Goal: Navigation & Orientation: Find specific page/section

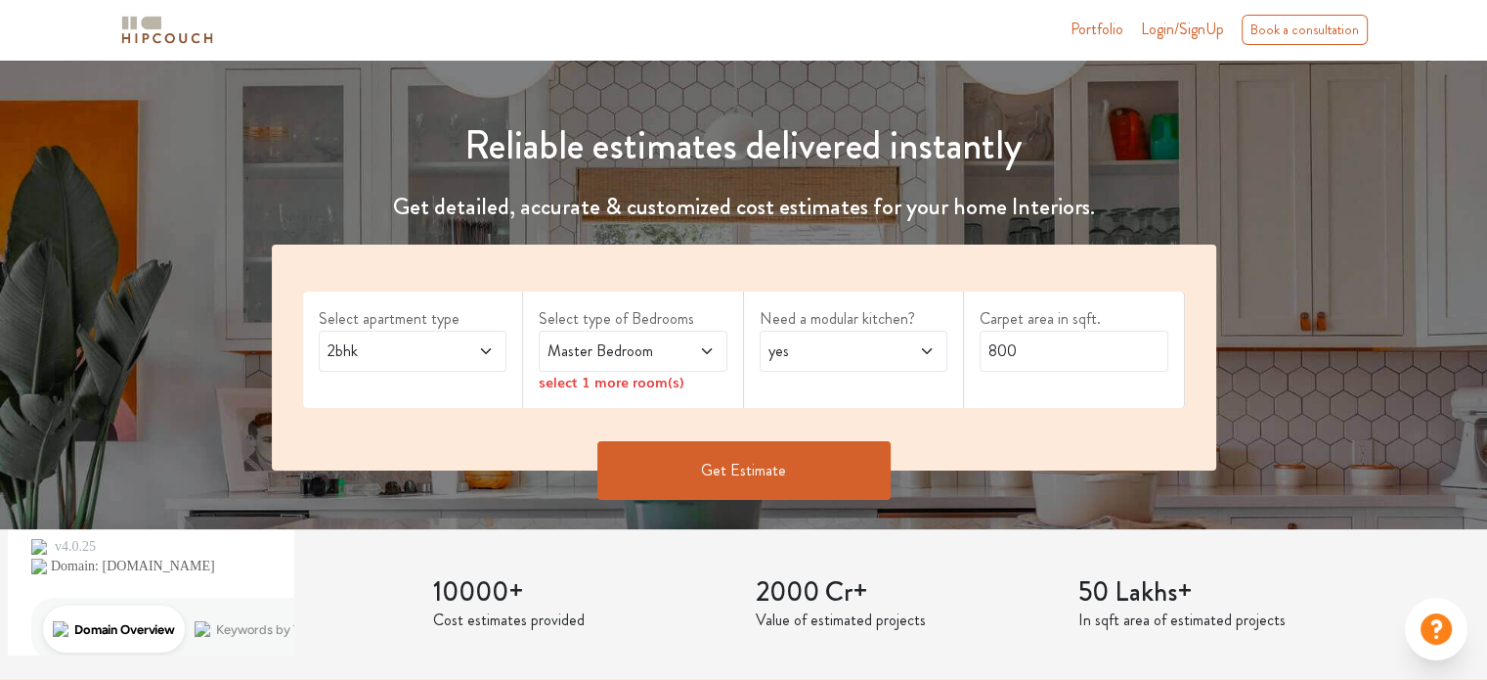
scroll to position [172, 0]
click at [474, 359] on span at bounding box center [472, 350] width 43 height 23
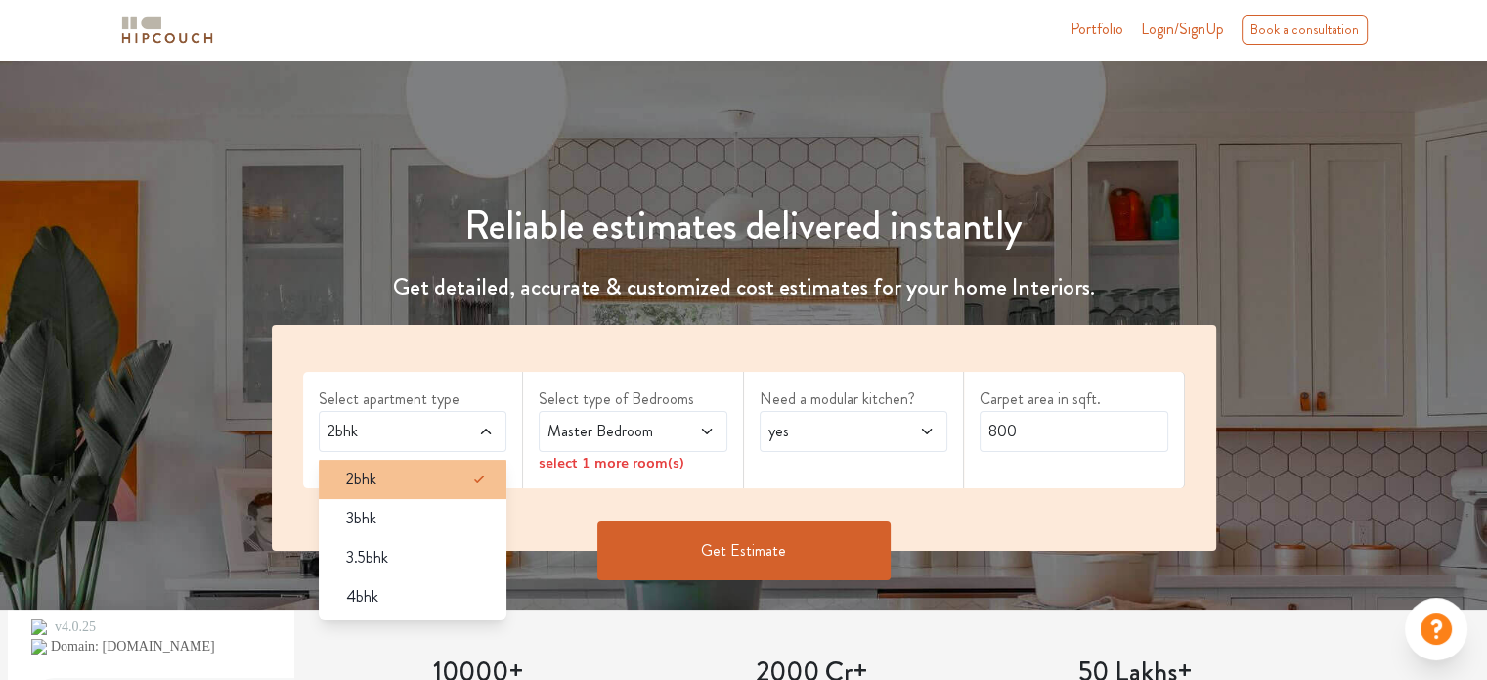
scroll to position [94, 0]
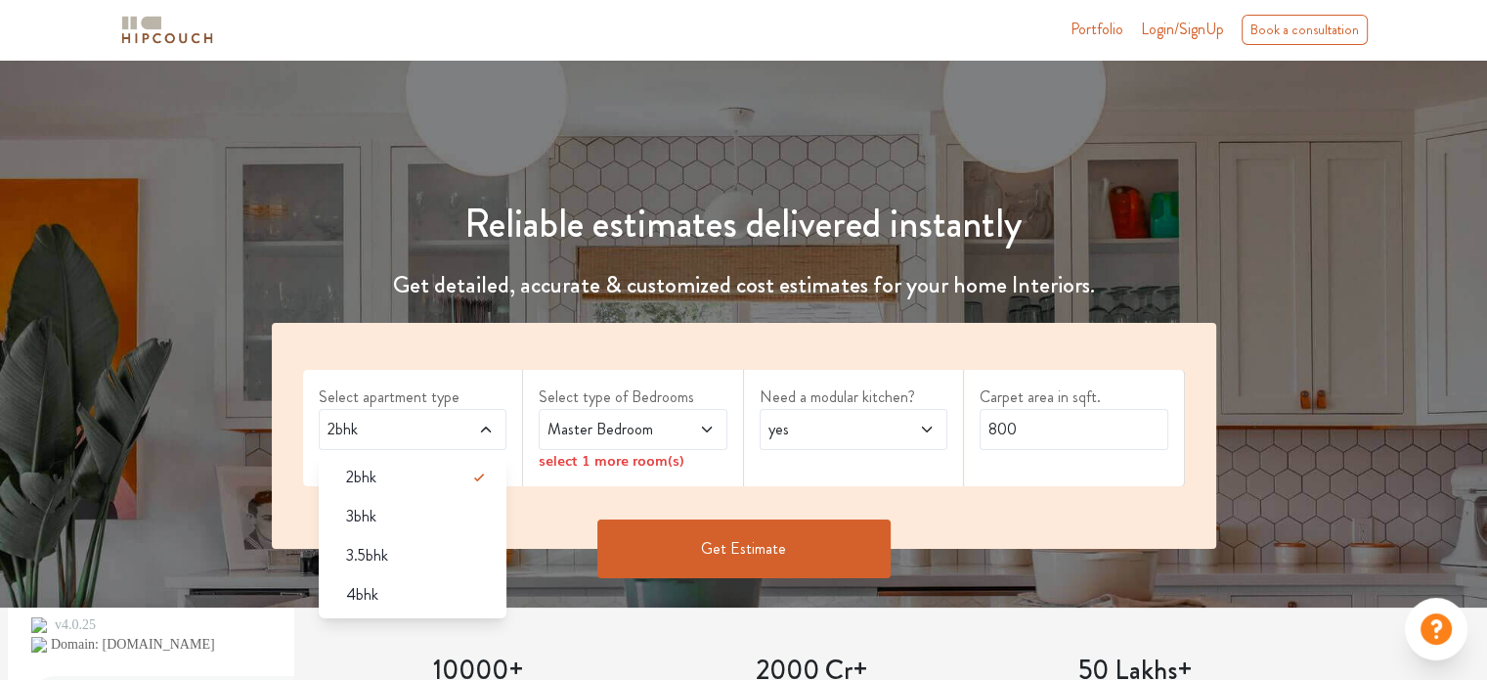
click at [407, 323] on div "Select apartment type 2bhk 2bhk 3bhk 3.5bhk 4bhk Select type of Bedrooms Master…" at bounding box center [744, 436] width 945 height 226
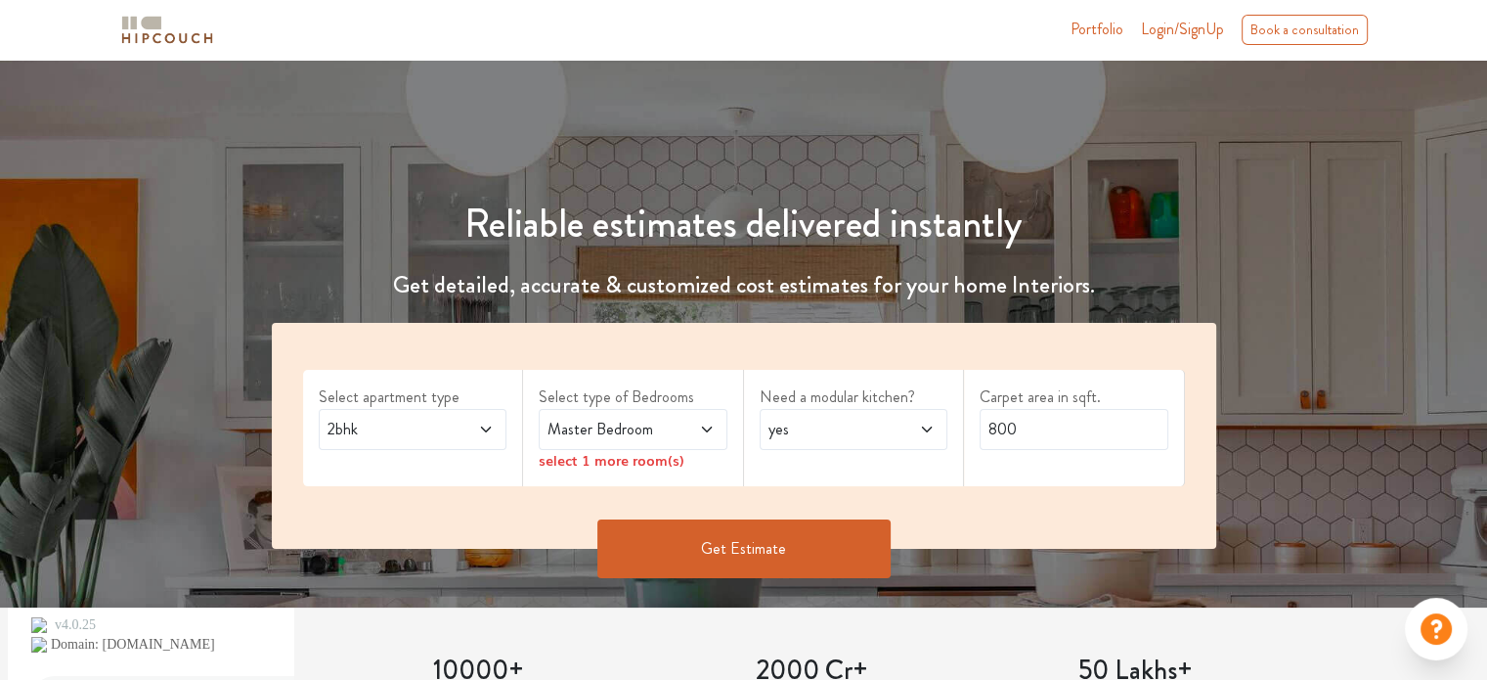
click at [670, 438] on span "Master Bedroom" at bounding box center [608, 429] width 128 height 23
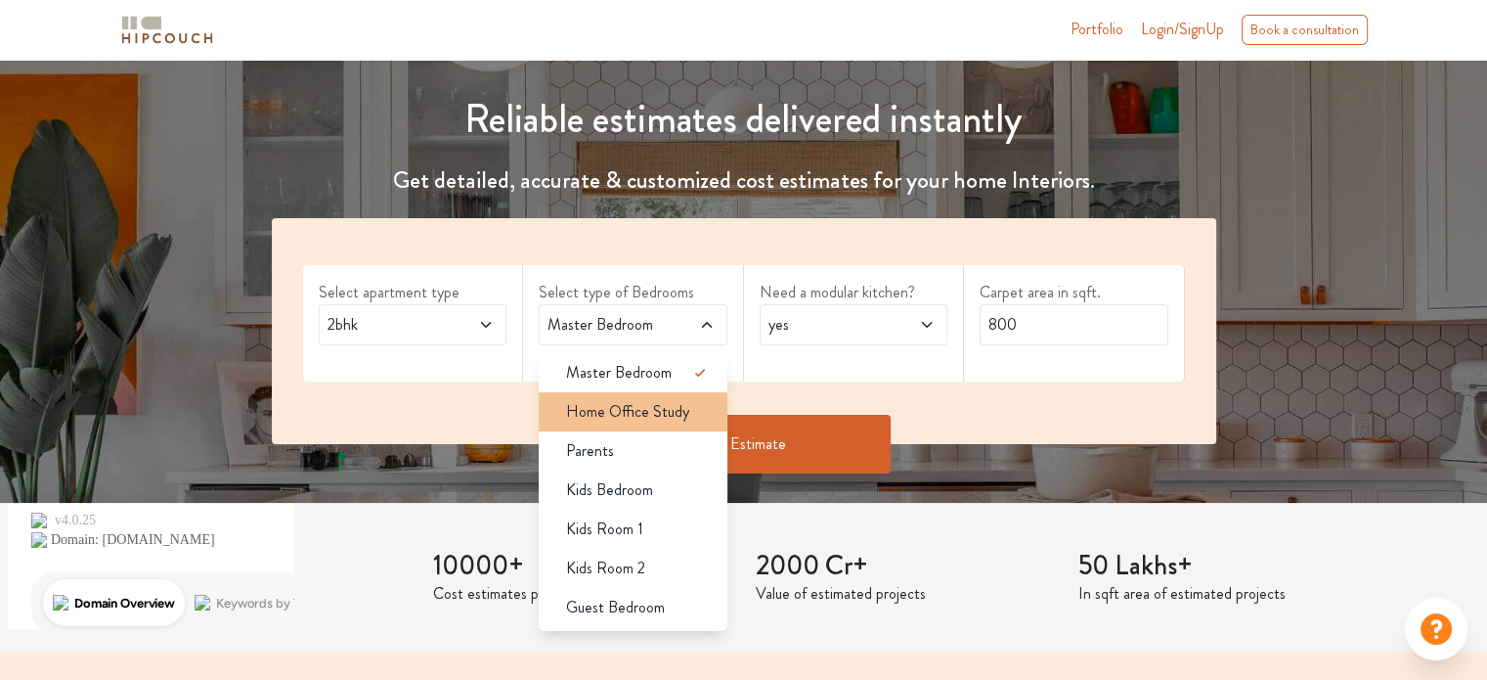
scroll to position [199, 0]
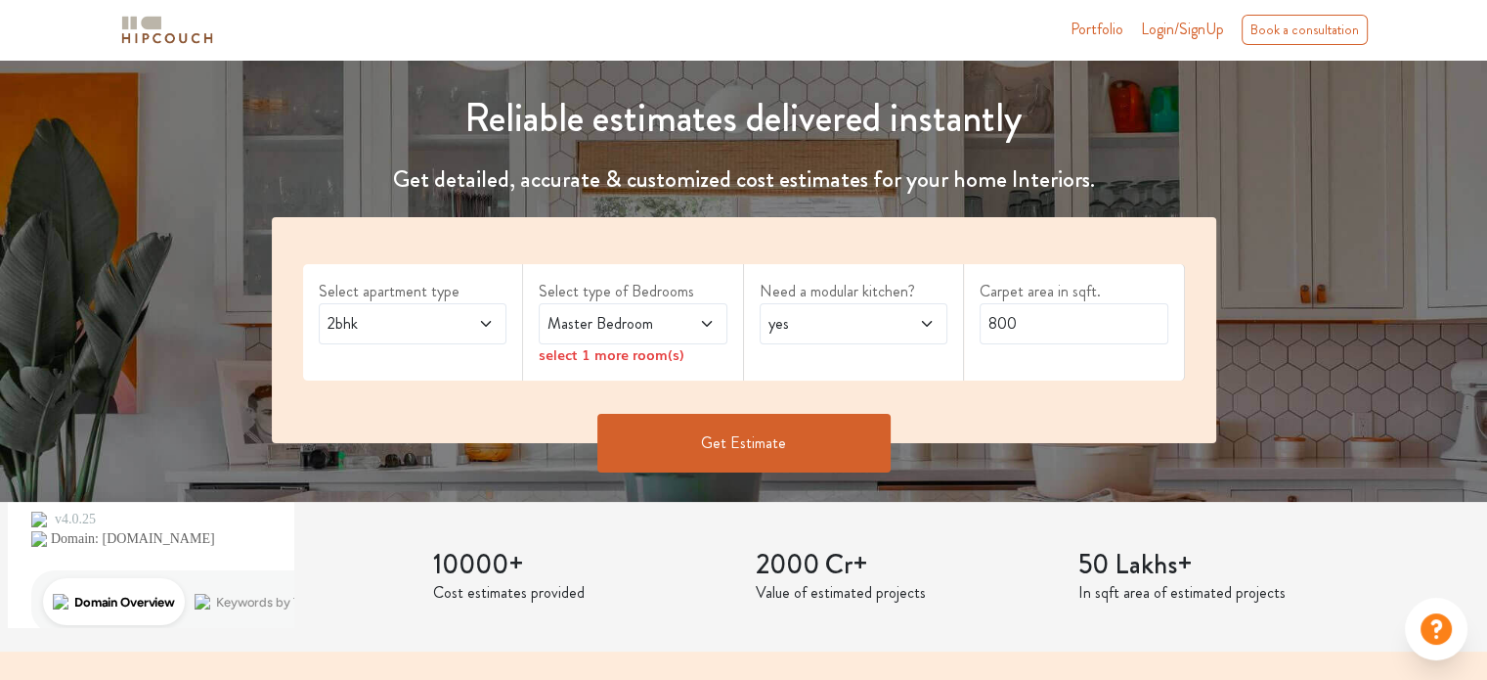
click at [426, 505] on div "200+ Projects designed & delivered 10000+ Cost estimates provided 2000 Cr+ Valu…" at bounding box center [744, 577] width 1291 height 151
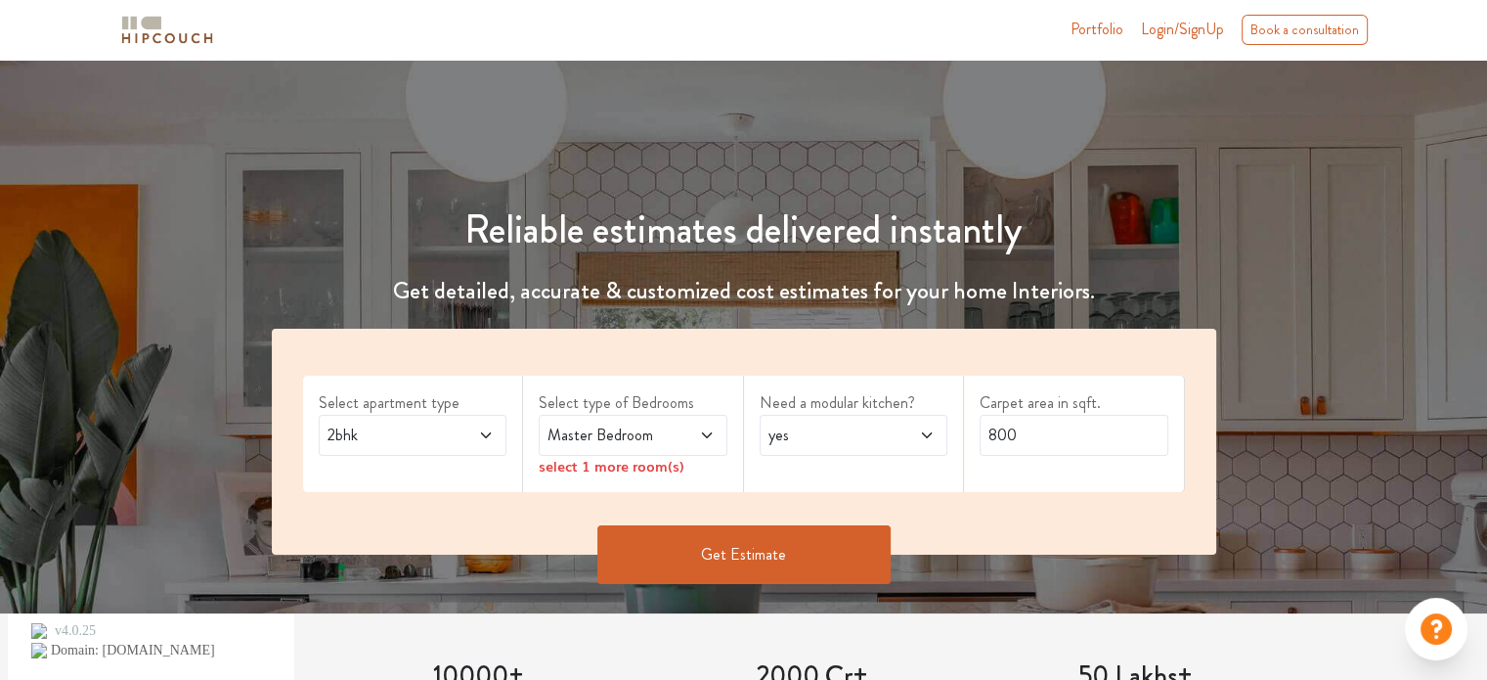
scroll to position [89, 0]
click at [1193, 30] on span "Login/SignUp" at bounding box center [1182, 29] width 83 height 22
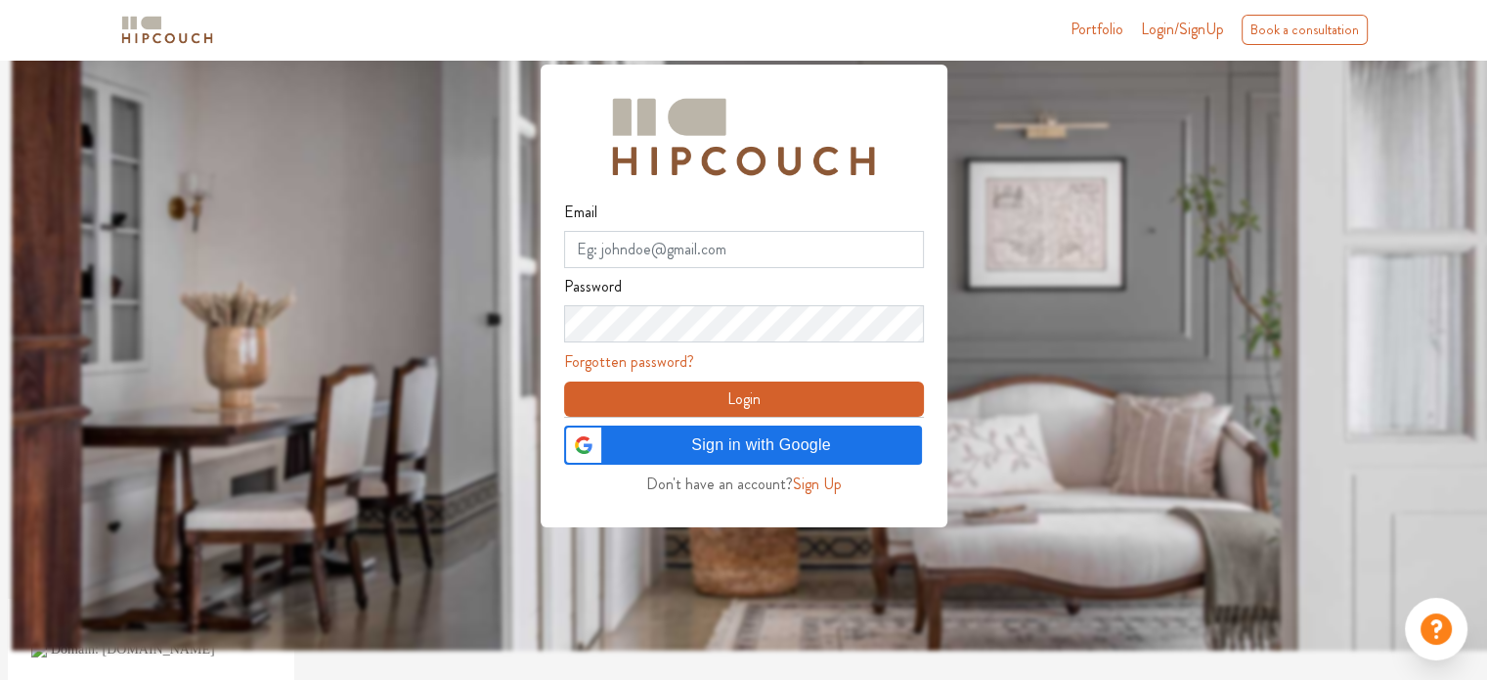
scroll to position [59, 0]
